Goal: Task Accomplishment & Management: Use online tool/utility

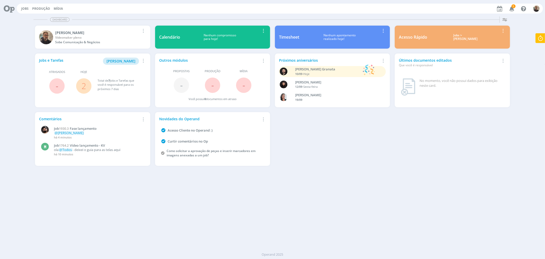
click at [103, 190] on div "Dashboard Salvar Selecione abaixo os cards desejados: Meus Meu Perfil [GEOGRAPH…" at bounding box center [272, 136] width 545 height 244
click at [84, 88] on link "2" at bounding box center [83, 85] width 5 height 11
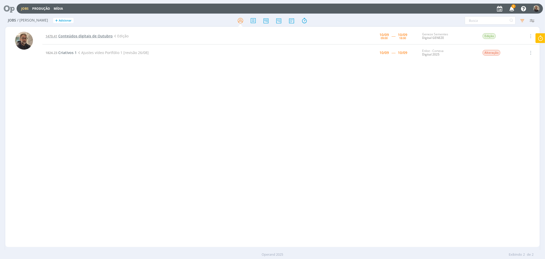
click at [98, 38] on span "Conteúdos digitais de Outubro" at bounding box center [85, 35] width 54 height 5
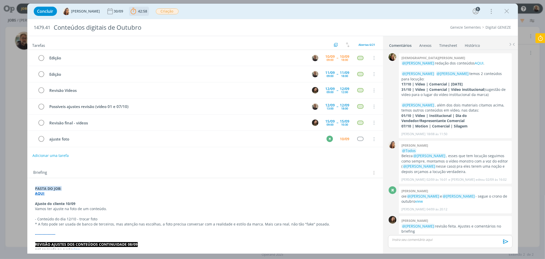
click at [138, 11] on span "42:58" at bounding box center [142, 11] width 9 height 5
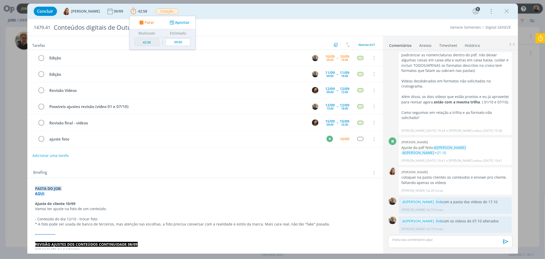
click at [540, 38] on icon at bounding box center [540, 38] width 9 height 10
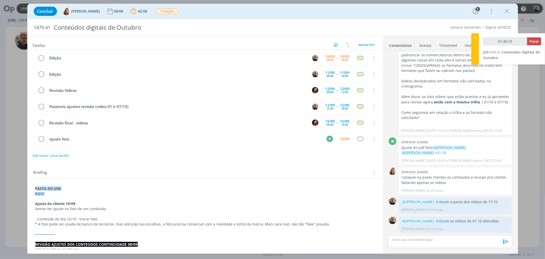
click at [37, 193] on strong "AQUI" at bounding box center [39, 193] width 9 height 5
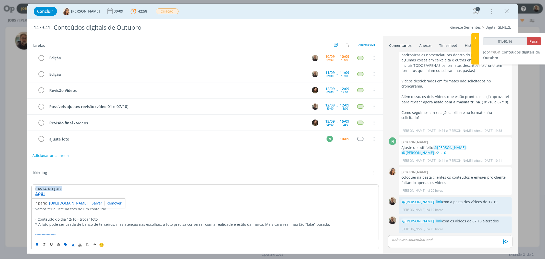
click at [56, 202] on link "[URL][DOMAIN_NAME]" at bounding box center [68, 203] width 39 height 7
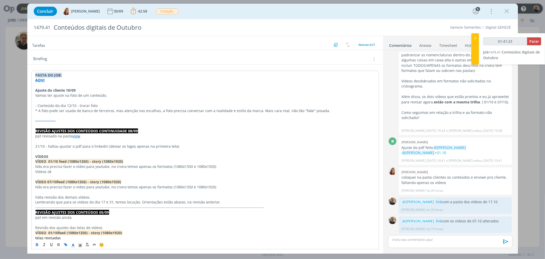
scroll to position [227, 0]
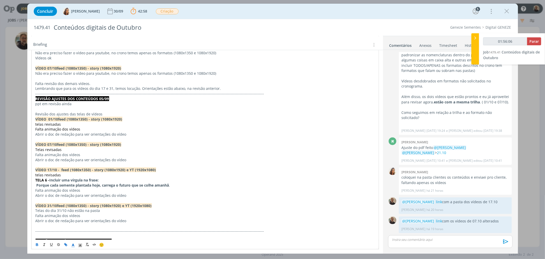
type input "01:56:07"
click at [535, 42] on span "Parar" at bounding box center [533, 41] width 9 height 5
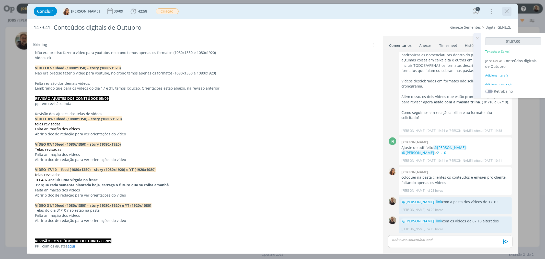
click at [506, 10] on icon "dialog" at bounding box center [507, 11] width 8 height 8
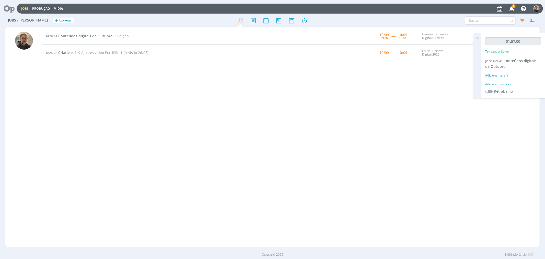
click at [121, 106] on div "1479.41 Conteúdos digitais de Outubro Edição [DATE] 09:00 ----- [DATE] 18:00 Ge…" at bounding box center [290, 137] width 497 height 218
click at [64, 52] on span "Criativos 1" at bounding box center [67, 52] width 18 height 5
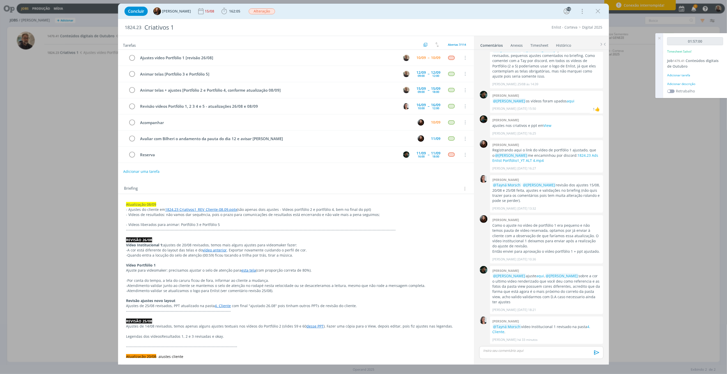
scroll to position [370, 0]
